Goal: Information Seeking & Learning: Learn about a topic

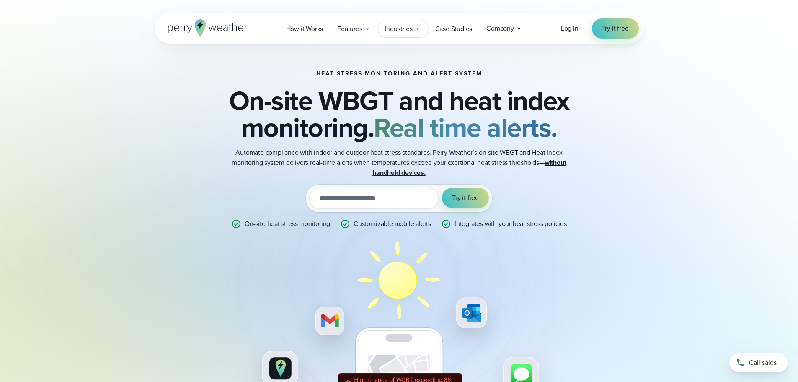
click at [413, 29] on div "Industries Featured Case Study How PGA of America is Prioritizing Golfer Safety…" at bounding box center [403, 28] width 50 height 17
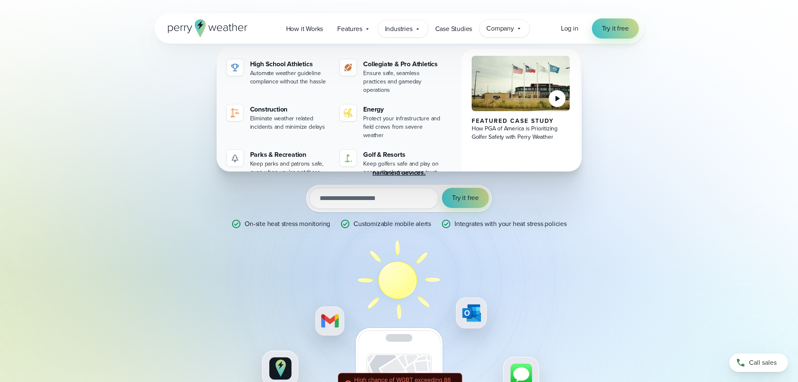
click at [499, 27] on span "Company" at bounding box center [500, 28] width 28 height 10
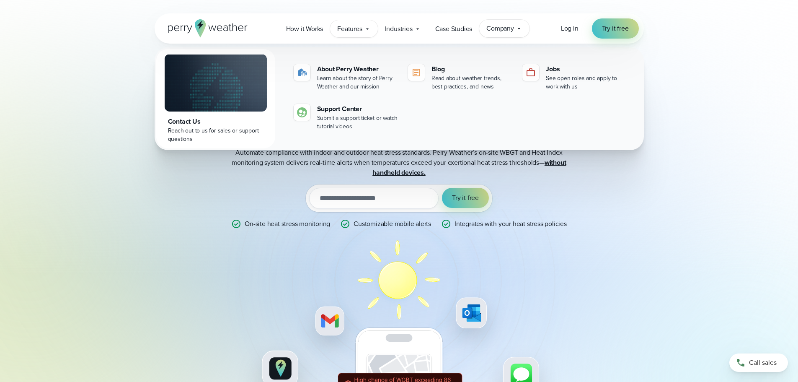
click at [350, 27] on span "Features" at bounding box center [349, 29] width 25 height 10
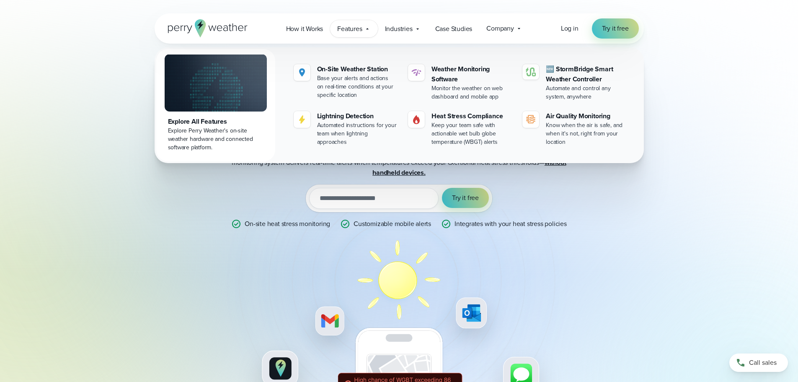
click at [754, 143] on div "Heat Stress Monitoring and Alert System On-site WBGT and heat index monitoring.…" at bounding box center [399, 230] width 798 height 460
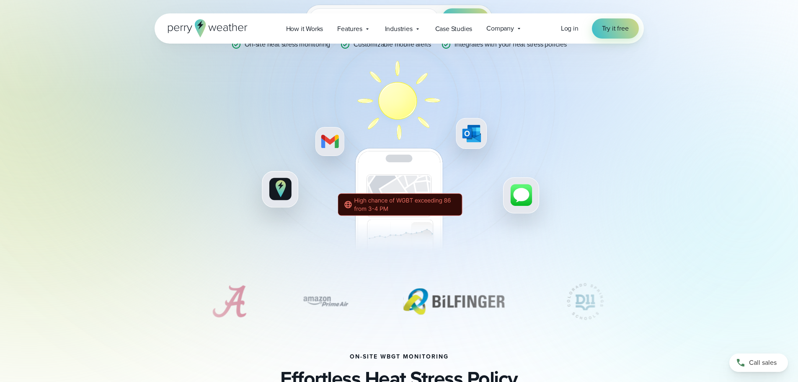
scroll to position [251, 0]
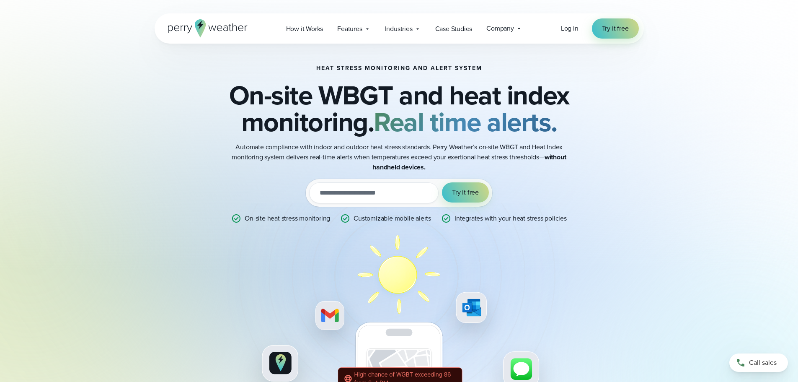
scroll to position [0, 0]
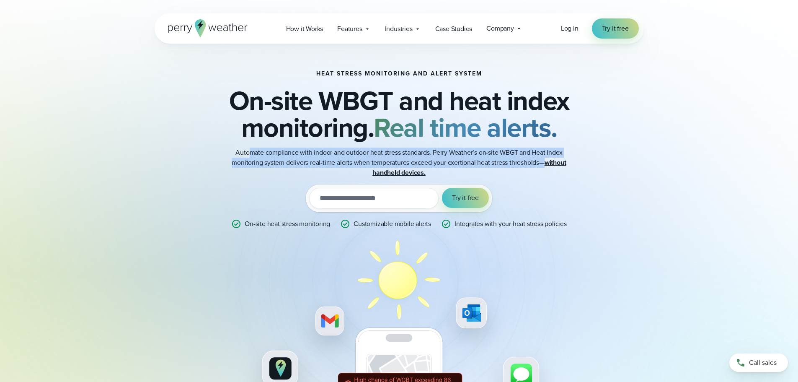
drag, startPoint x: 250, startPoint y: 155, endPoint x: 560, endPoint y: 163, distance: 310.5
click at [560, 163] on p "Automate compliance with indoor and outdoor heat stress standards. Perry Weathe…" at bounding box center [399, 162] width 335 height 30
drag, startPoint x: 568, startPoint y: 162, endPoint x: 232, endPoint y: 151, distance: 337.0
click at [232, 151] on div "Heat Stress Monitoring and Alert System On-site WBGT and heat index monitoring.…" at bounding box center [398, 251] width 405 height 362
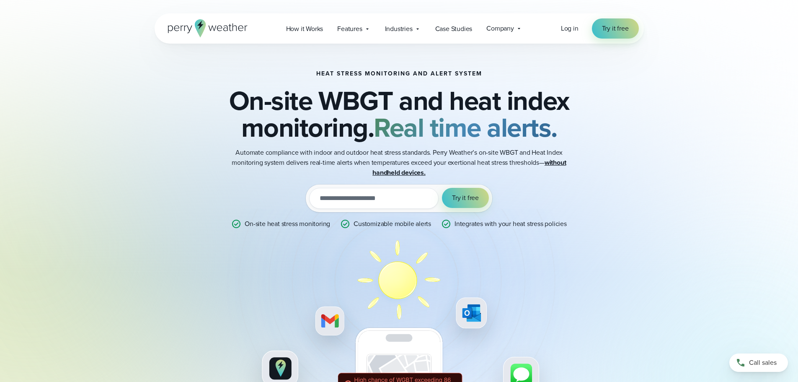
click at [547, 178] on div "Heat Stress Monitoring and Alert System On-site WBGT and heat index monitoring.…" at bounding box center [398, 251] width 405 height 362
click at [509, 28] on span "Company" at bounding box center [500, 28] width 28 height 10
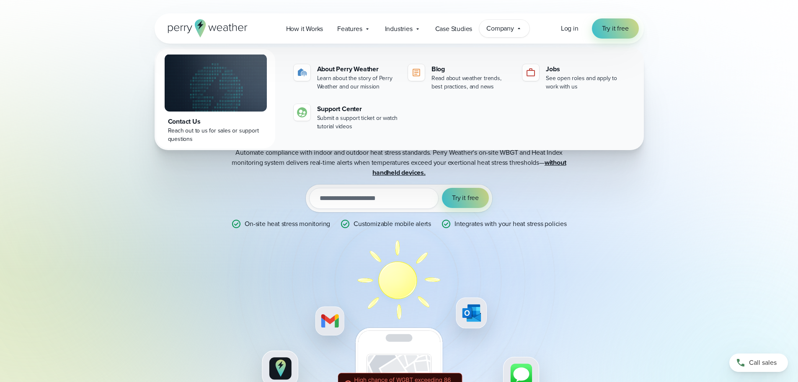
click at [512, 28] on span "Company" at bounding box center [500, 28] width 28 height 10
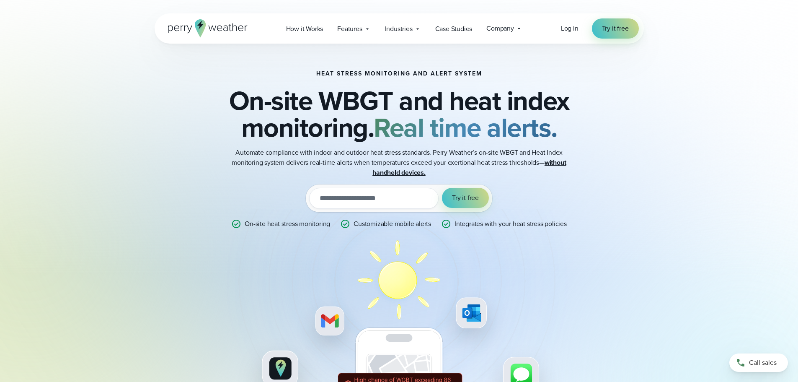
click at [219, 29] on icon at bounding box center [208, 28] width 80 height 18
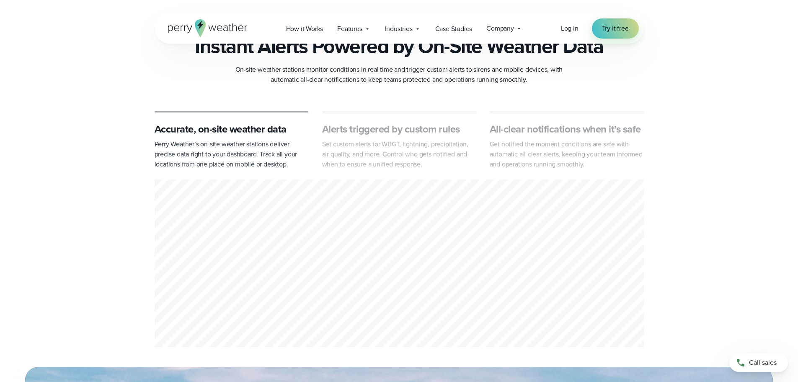
scroll to position [377, 0]
